Goal: Task Accomplishment & Management: Manage account settings

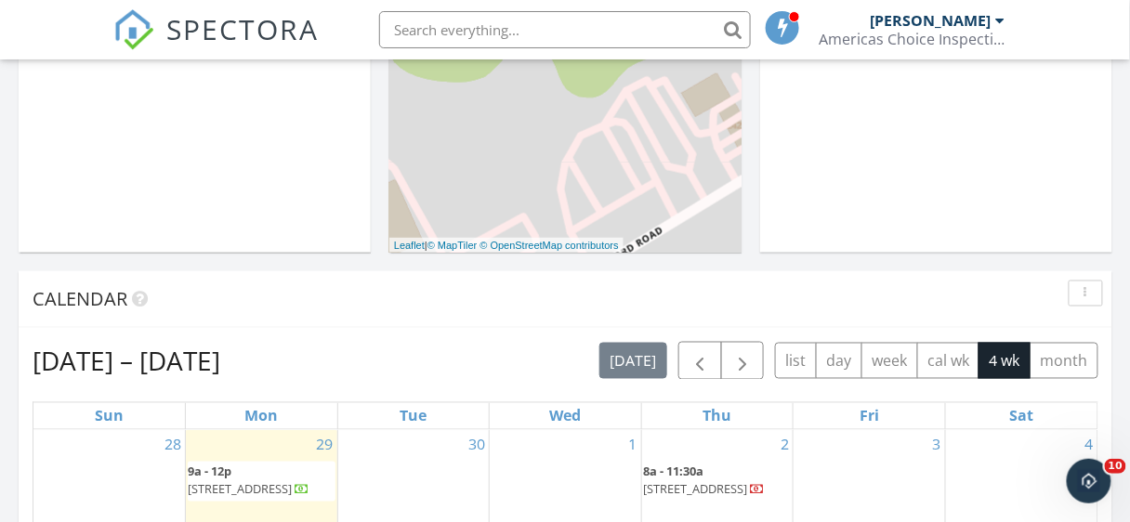
scroll to position [568, 0]
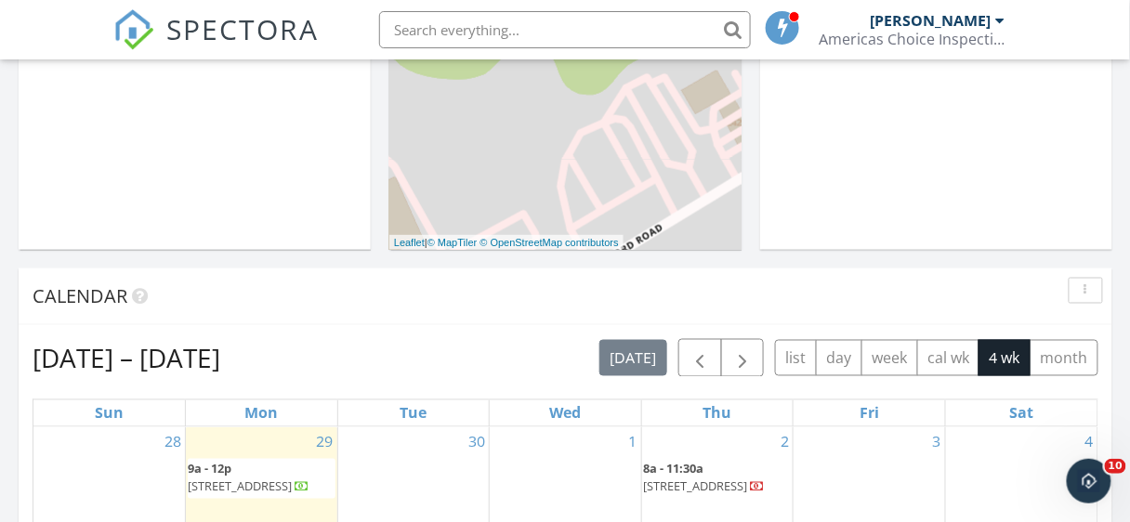
click at [285, 479] on span "1813 Autumn Mist Dr lot #20, Winston-Salem 27103" at bounding box center [240, 487] width 104 height 17
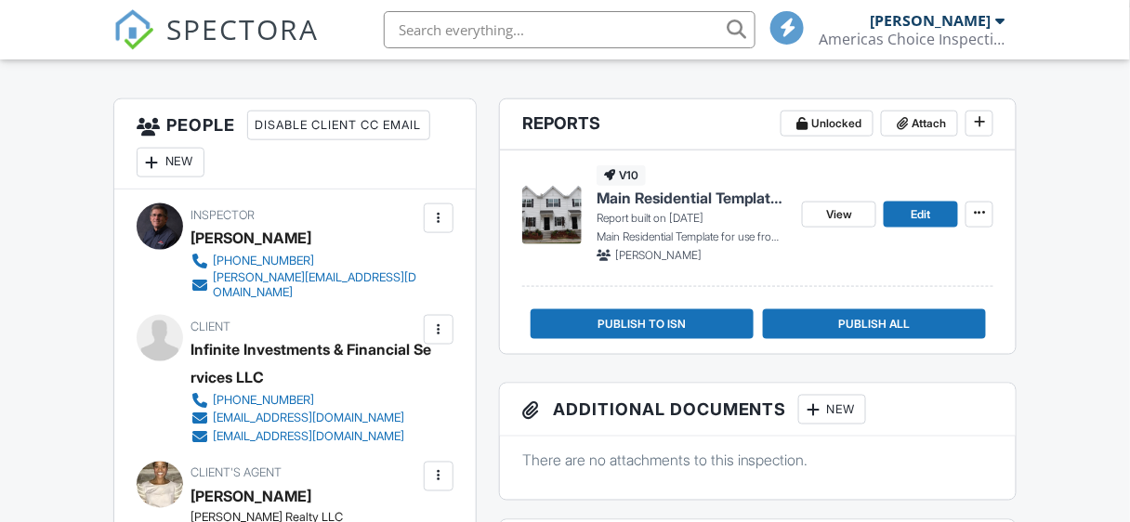
click at [840, 409] on div "New" at bounding box center [832, 410] width 68 height 30
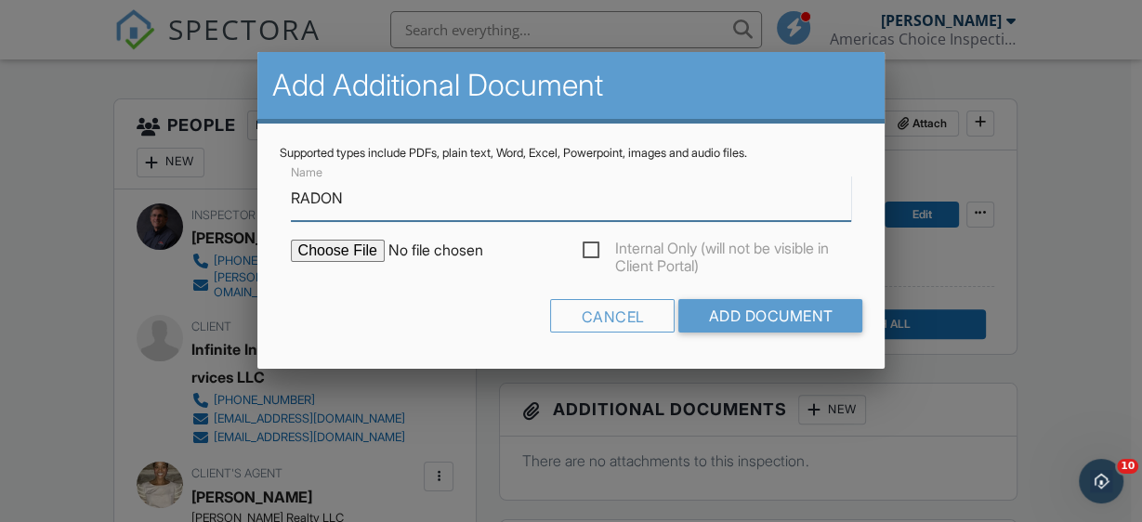
type input "RADON"
click at [328, 254] on input "file" at bounding box center [449, 251] width 316 height 22
type input "C:\fakepath\BreezeReport_1813 Autumn Mist Dr_ForPrint.pdf"
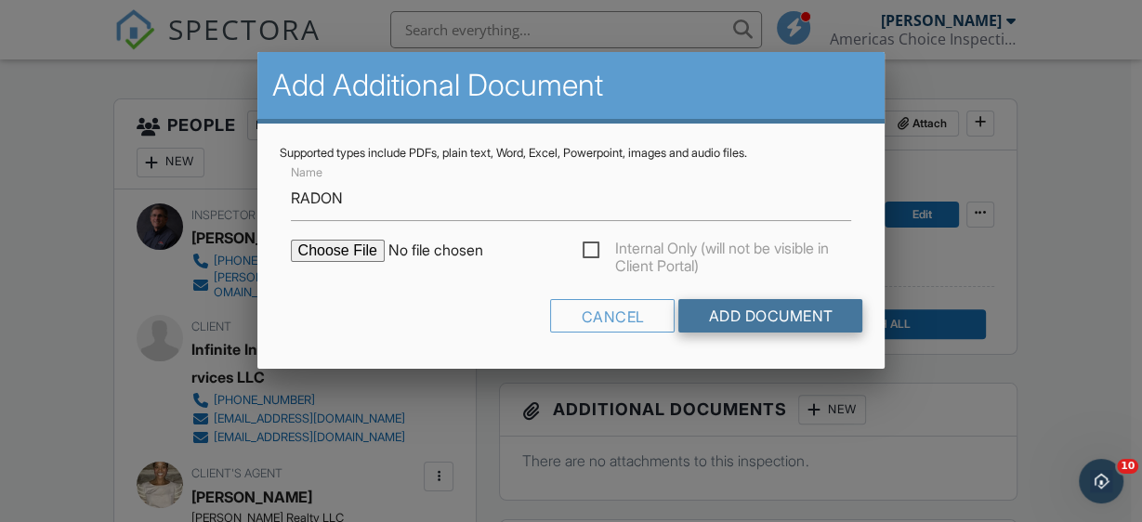
click at [808, 309] on input "Add Document" at bounding box center [771, 315] width 184 height 33
